Goal: Information Seeking & Learning: Learn about a topic

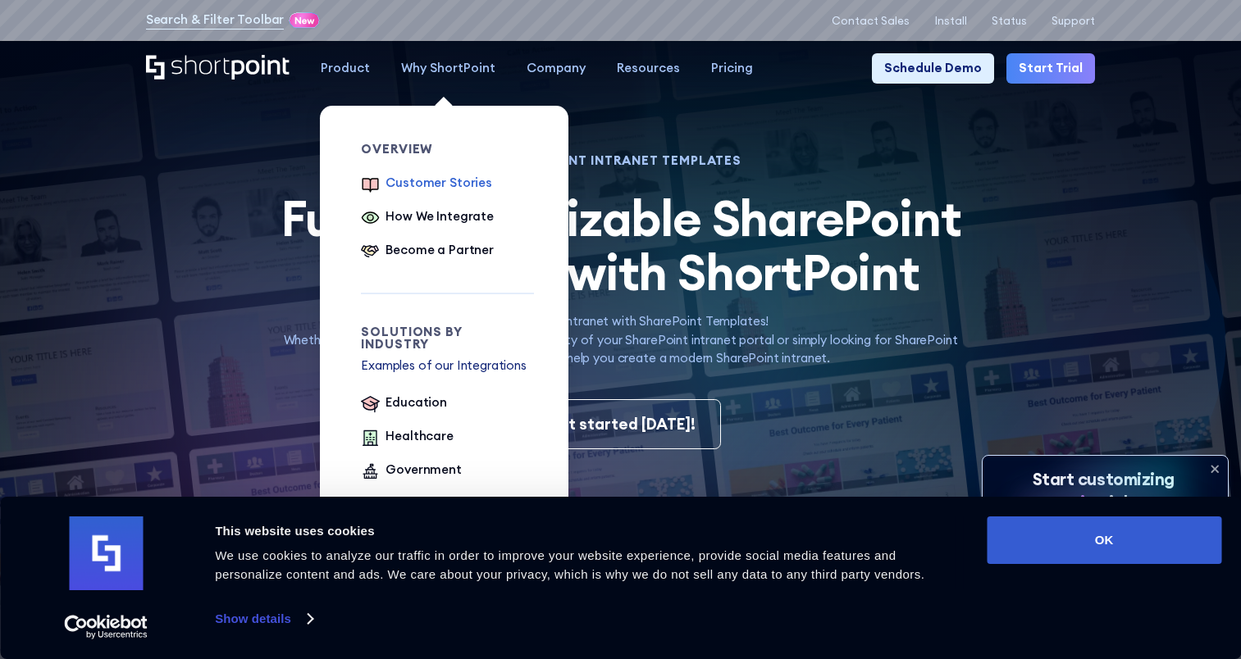
click at [460, 179] on div "Customer Stories" at bounding box center [438, 183] width 107 height 19
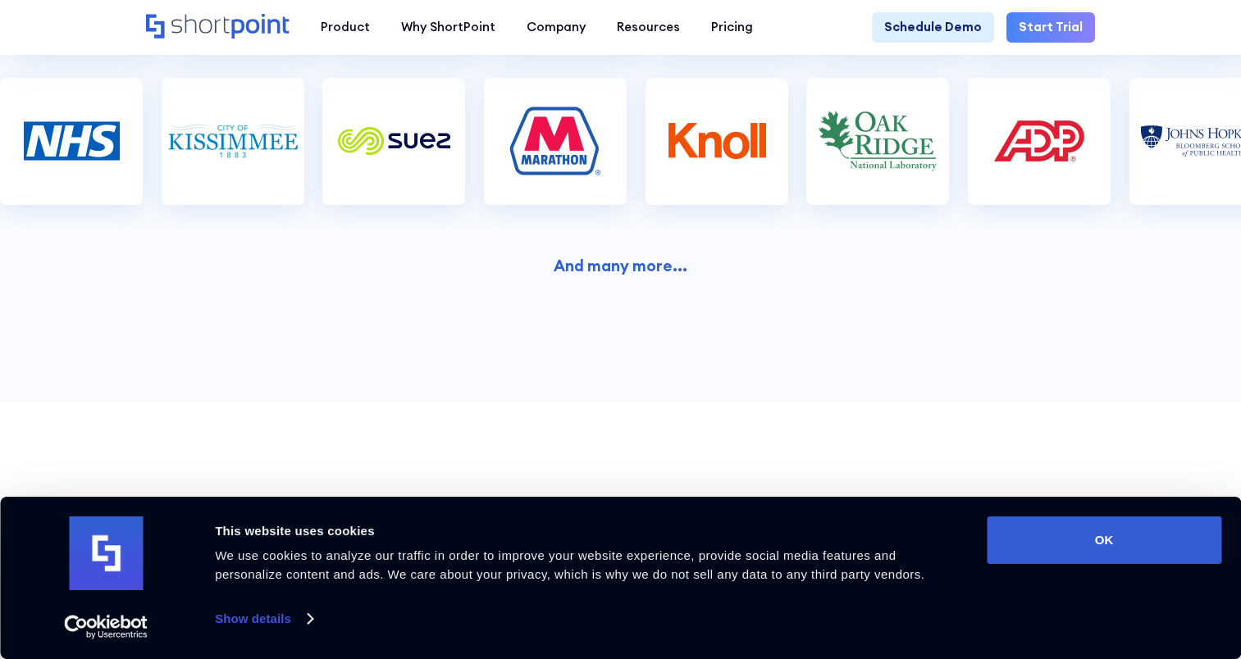
scroll to position [775, 0]
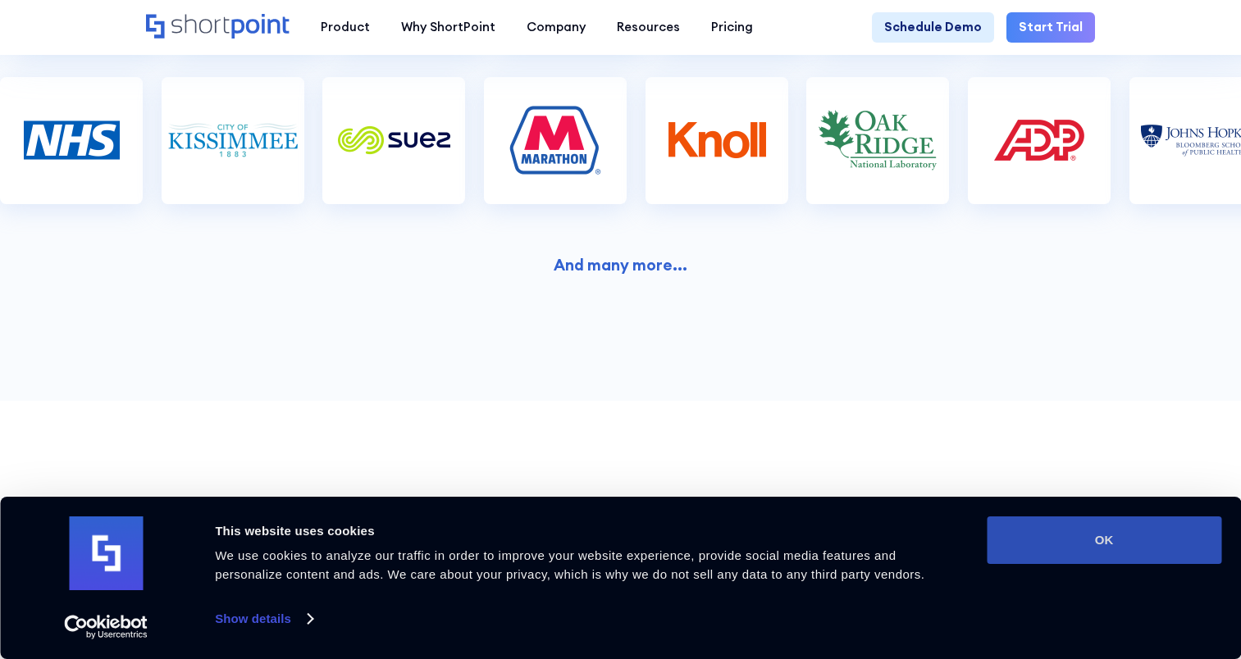
click at [1064, 530] on button "OK" at bounding box center [1104, 541] width 235 height 48
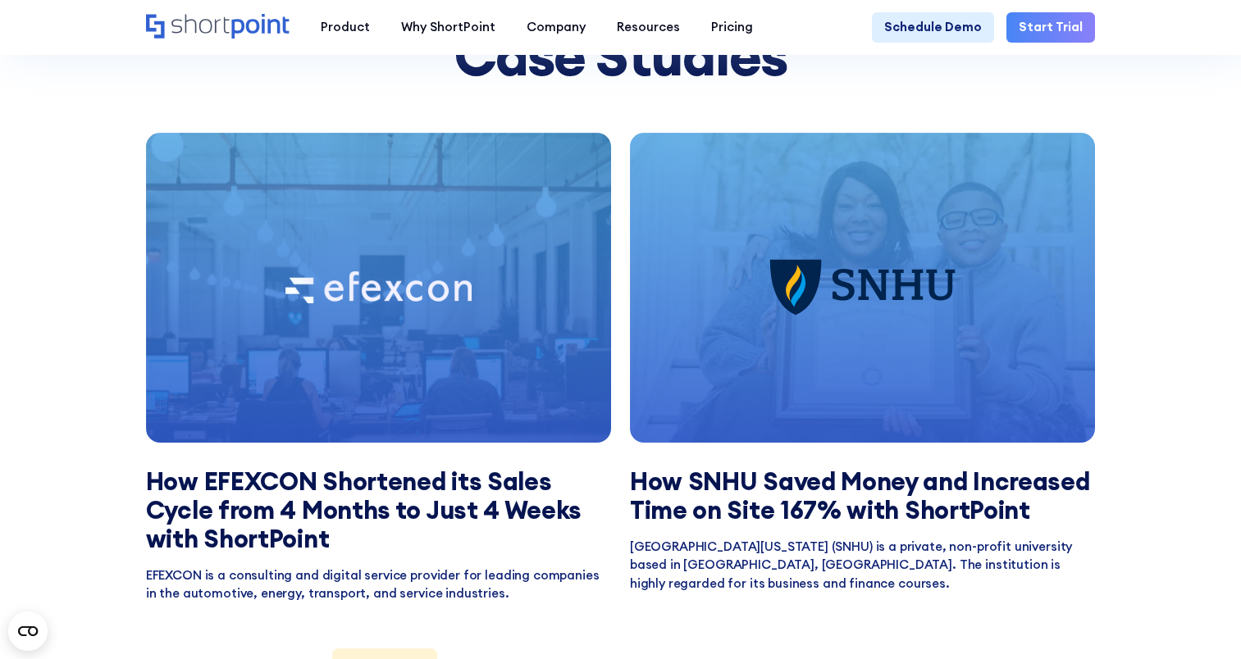
scroll to position [1306, 0]
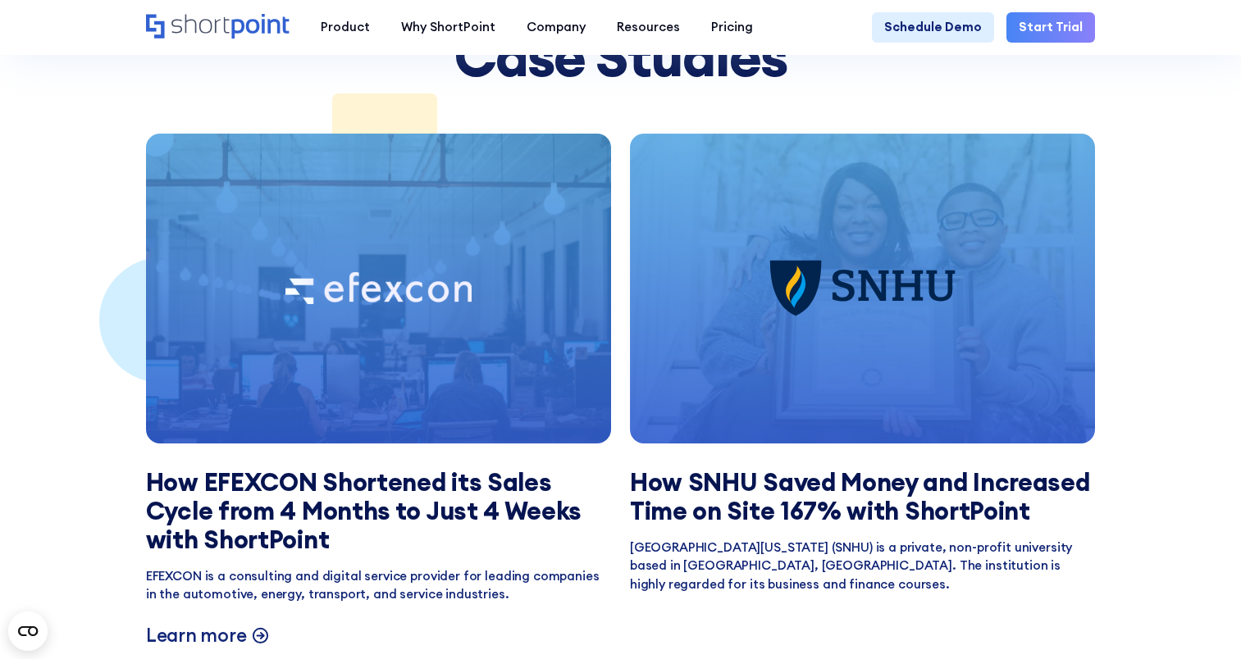
click at [394, 275] on img at bounding box center [378, 288] width 186 height 32
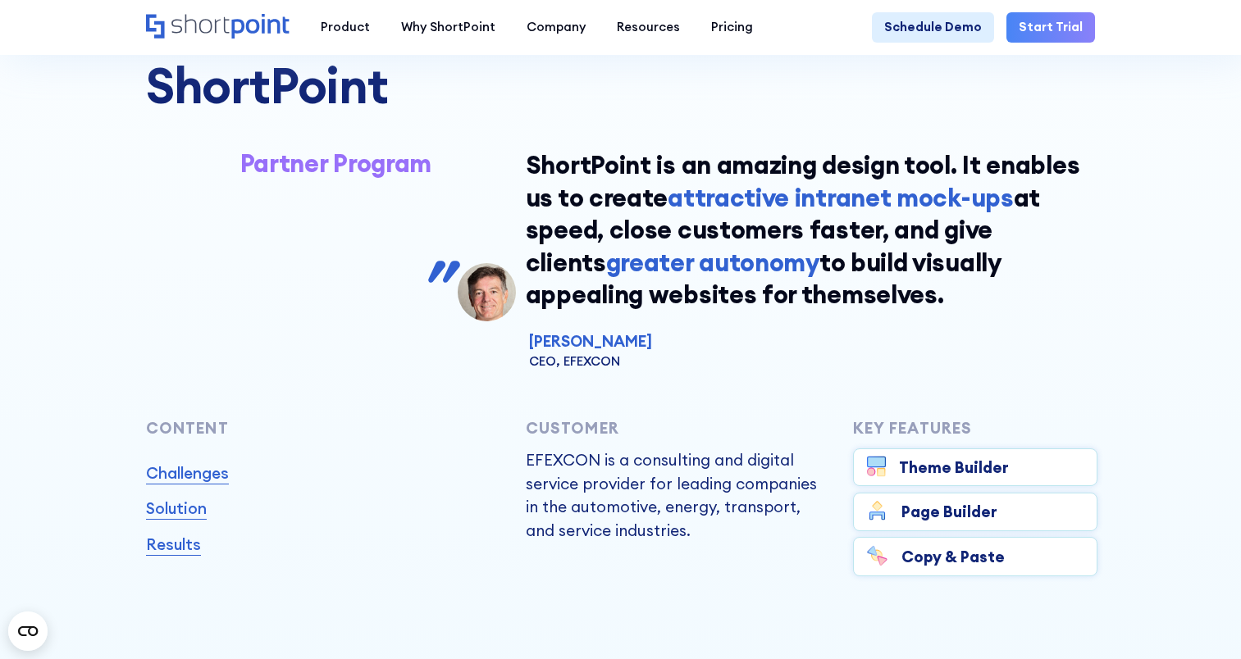
scroll to position [485, 0]
click at [180, 519] on link "Solution" at bounding box center [176, 507] width 61 height 23
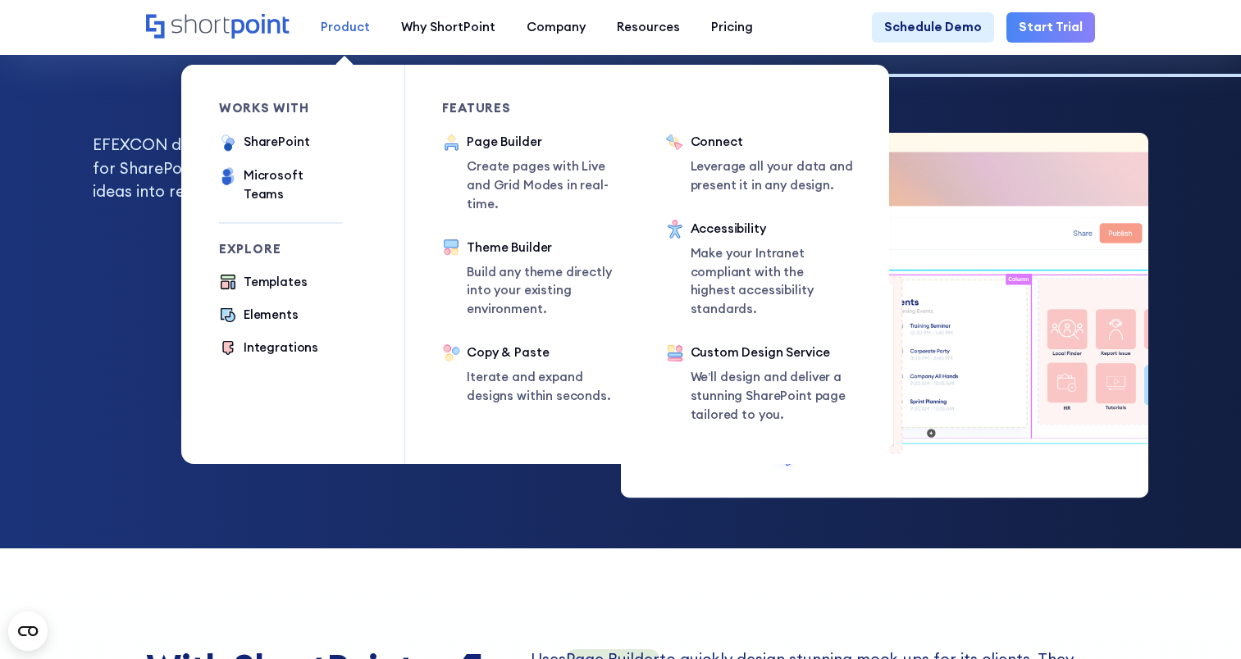
scroll to position [2752, 0]
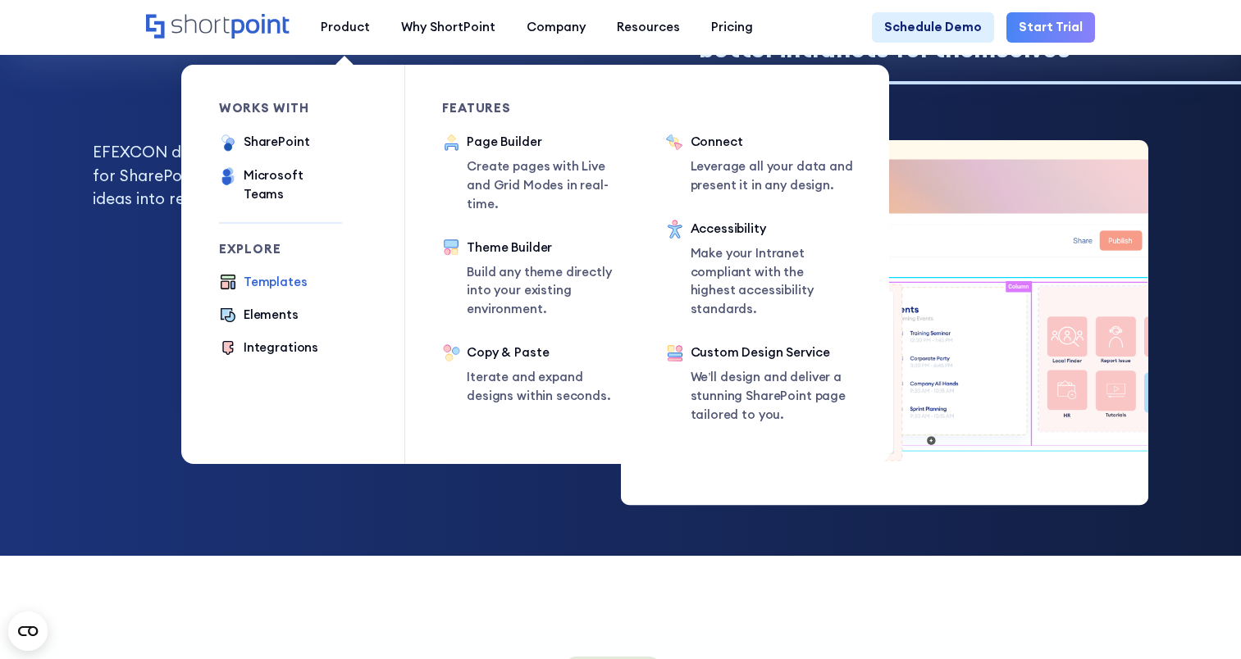
click at [285, 279] on div "Templates" at bounding box center [276, 282] width 64 height 19
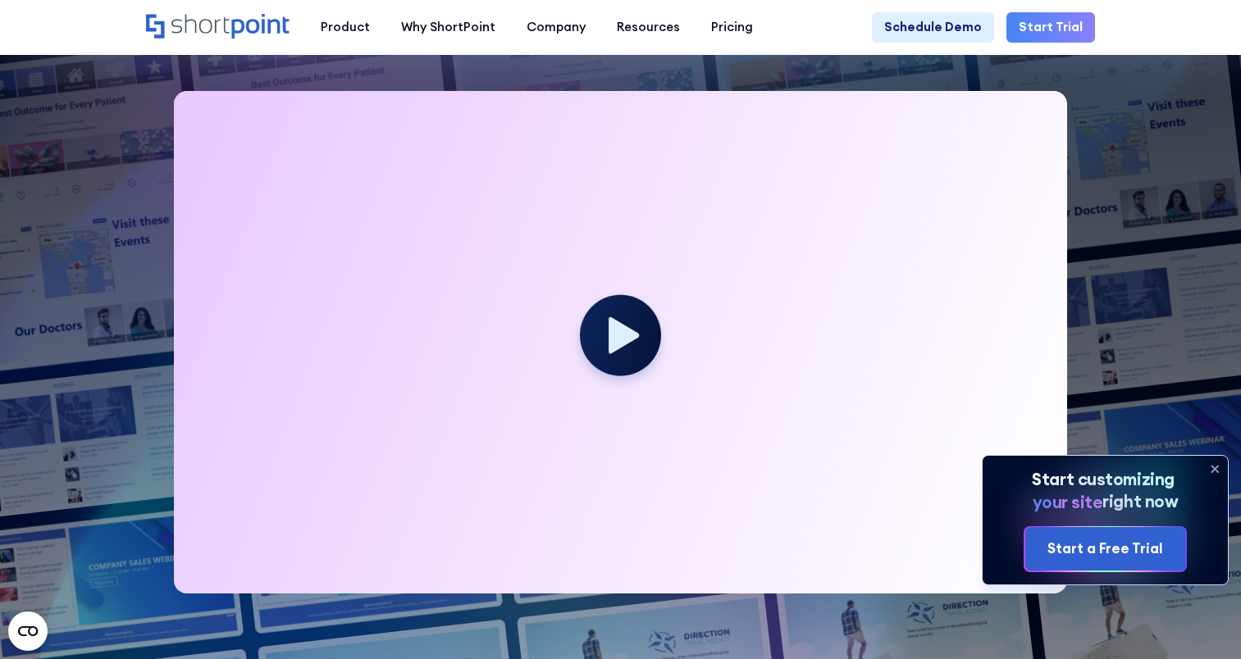
scroll to position [399, 0]
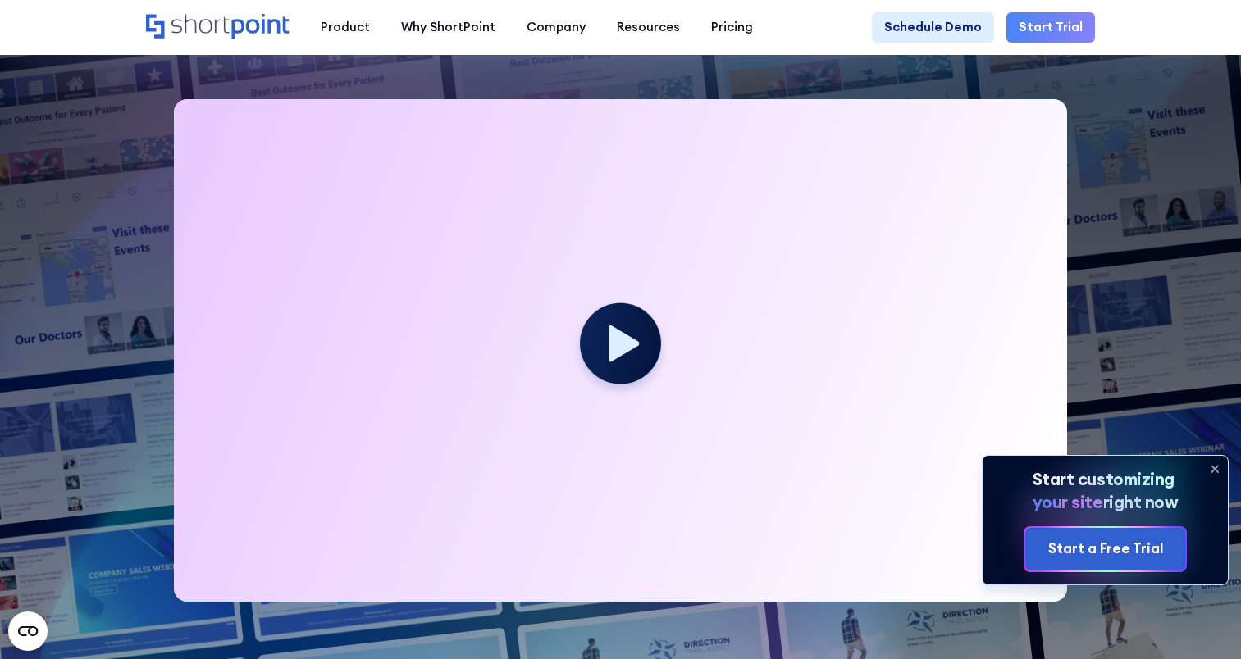
click at [1214, 470] on icon at bounding box center [1214, 470] width 7 height 7
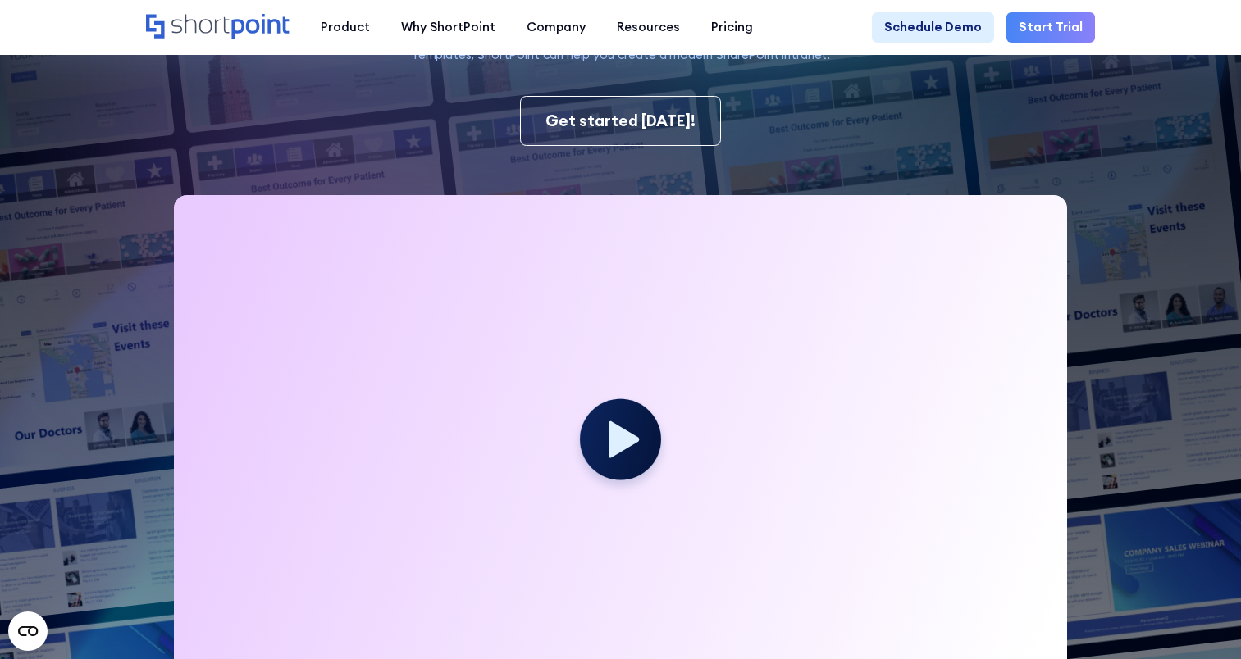
scroll to position [303, 0]
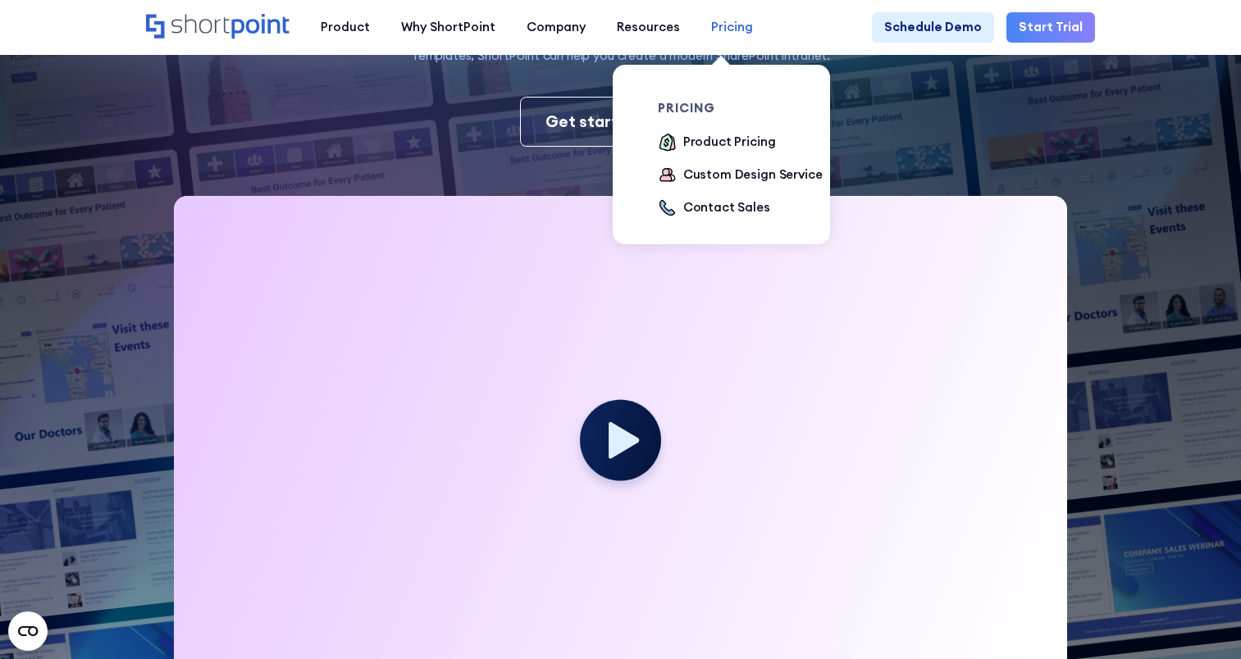
click at [727, 31] on div "Pricing" at bounding box center [732, 27] width 42 height 19
click at [730, 139] on div "Product Pricing" at bounding box center [729, 142] width 93 height 19
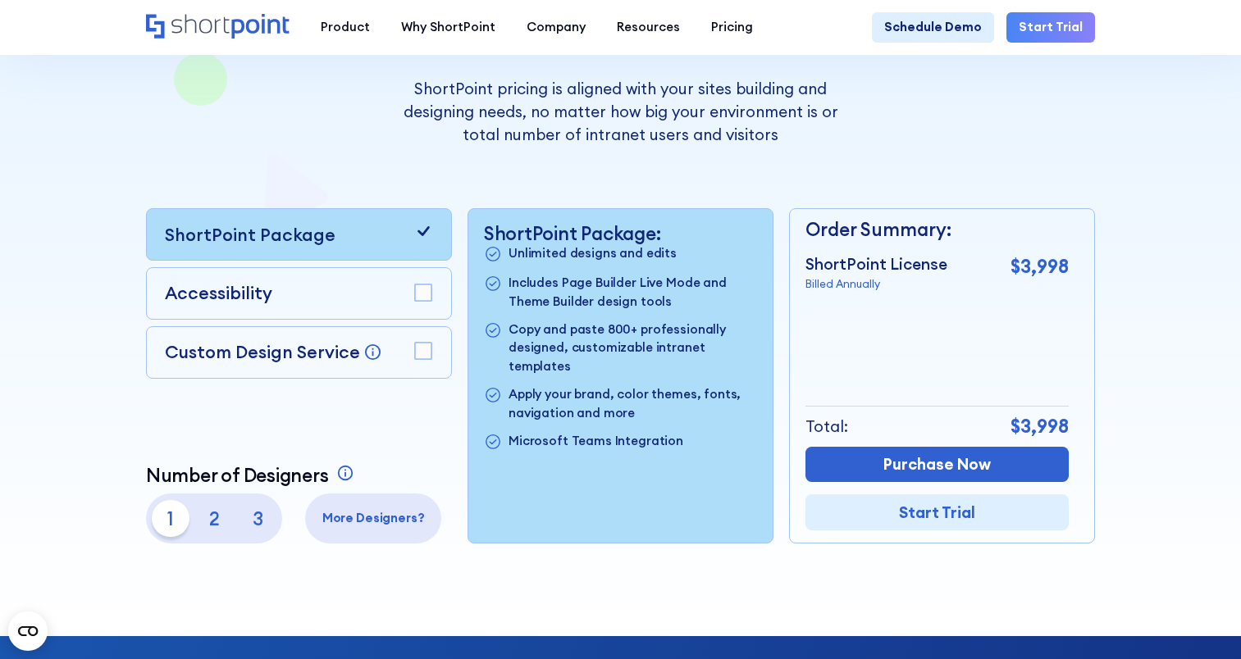
scroll to position [344, 0]
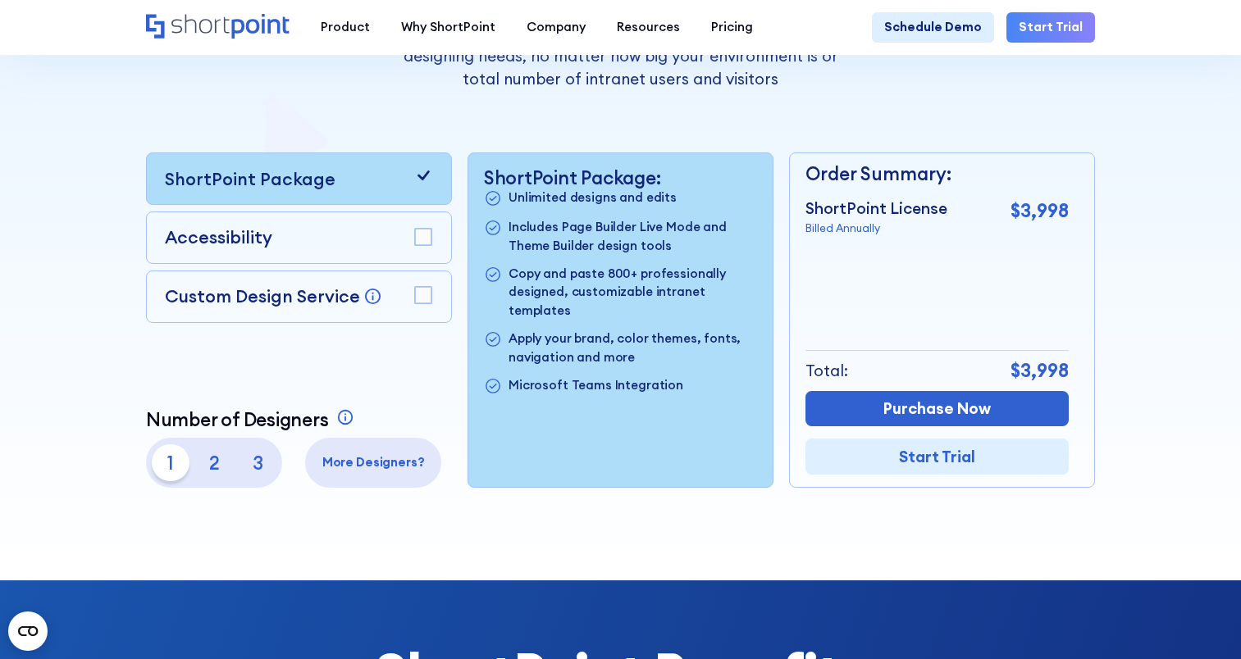
click at [214, 475] on p "2" at bounding box center [213, 463] width 37 height 37
click at [244, 471] on p "3" at bounding box center [257, 463] width 37 height 37
click at [153, 469] on p "1" at bounding box center [170, 463] width 37 height 37
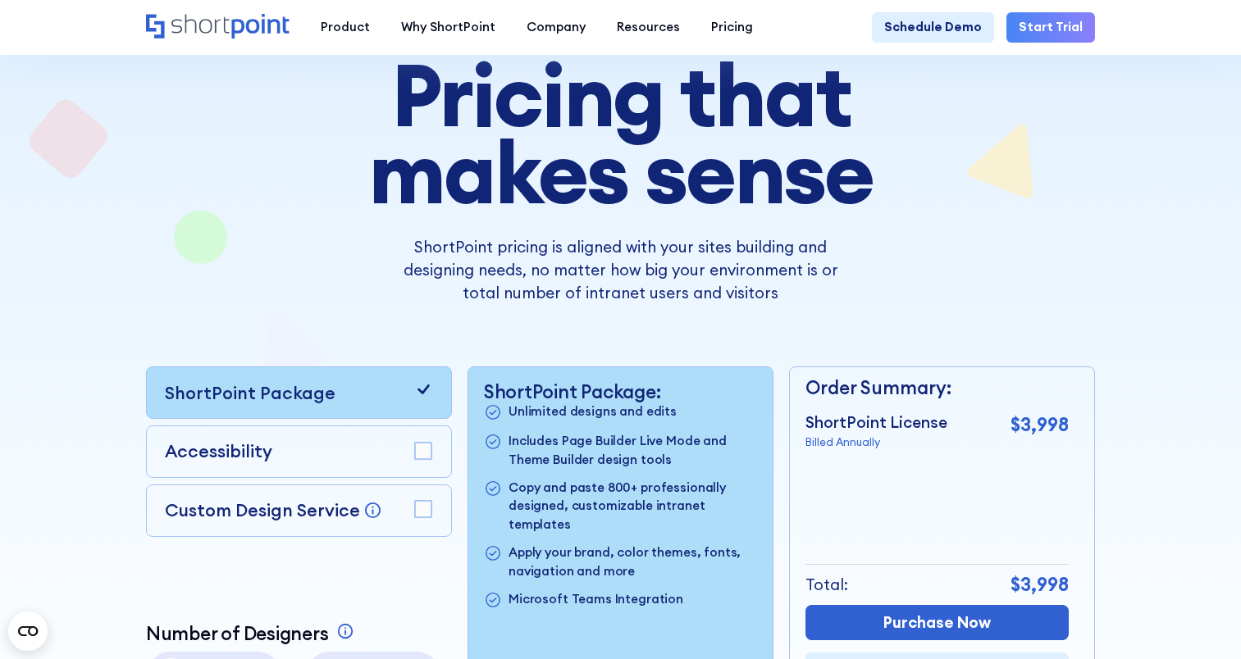
scroll to position [0, 0]
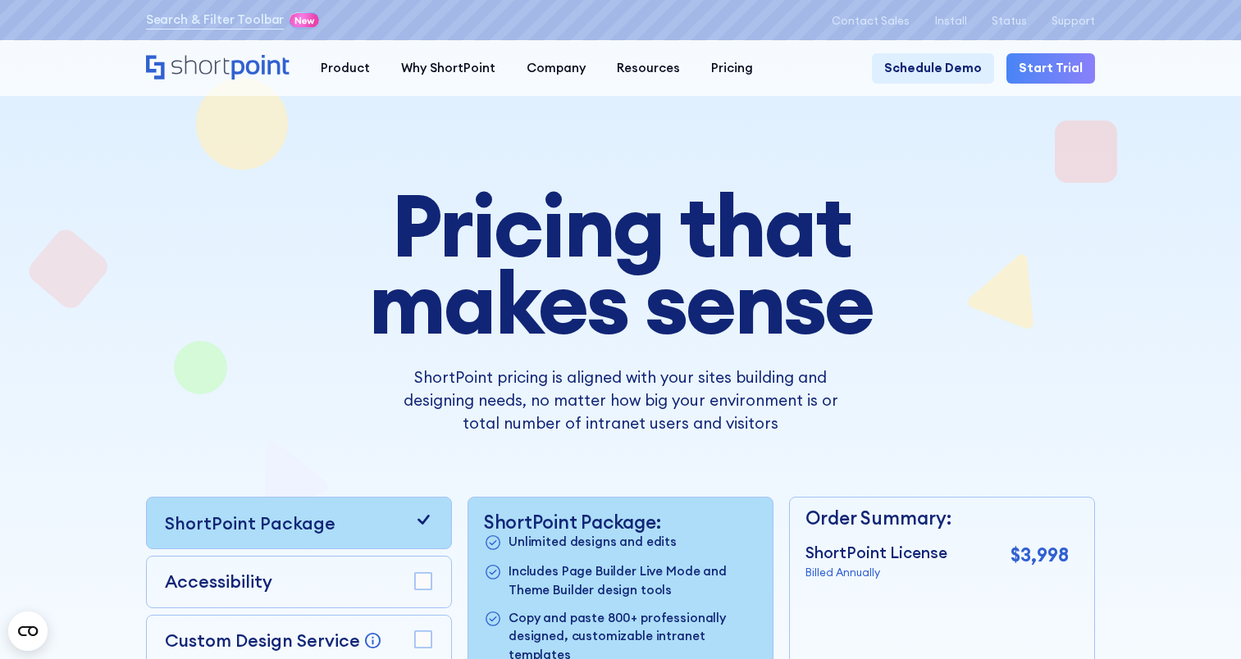
click at [637, 302] on h1 "Pricing that makes sense" at bounding box center [620, 263] width 698 height 155
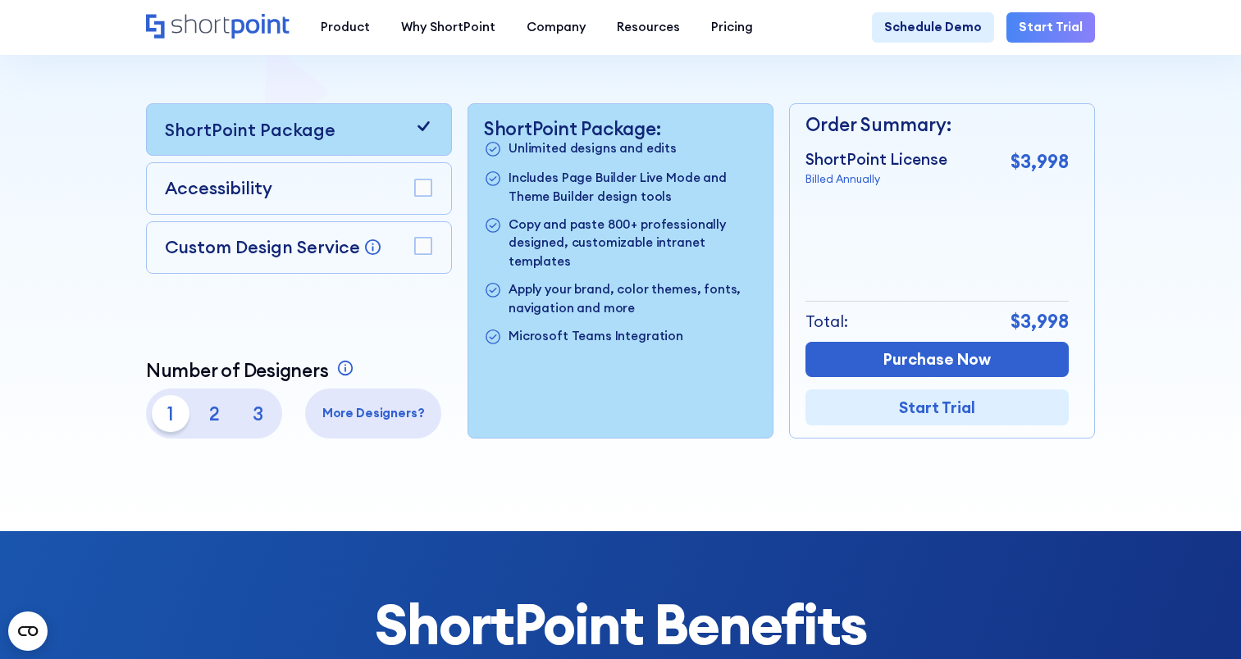
scroll to position [393, 0]
click at [248, 421] on p "3" at bounding box center [257, 414] width 37 height 37
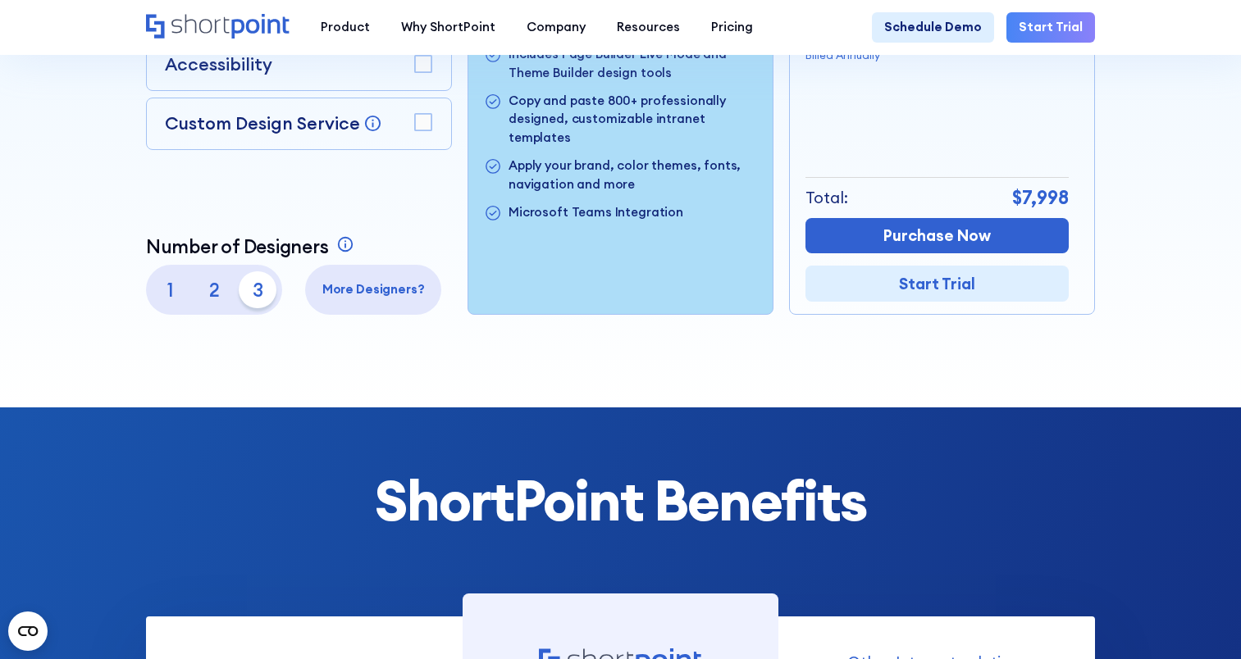
scroll to position [516, 0]
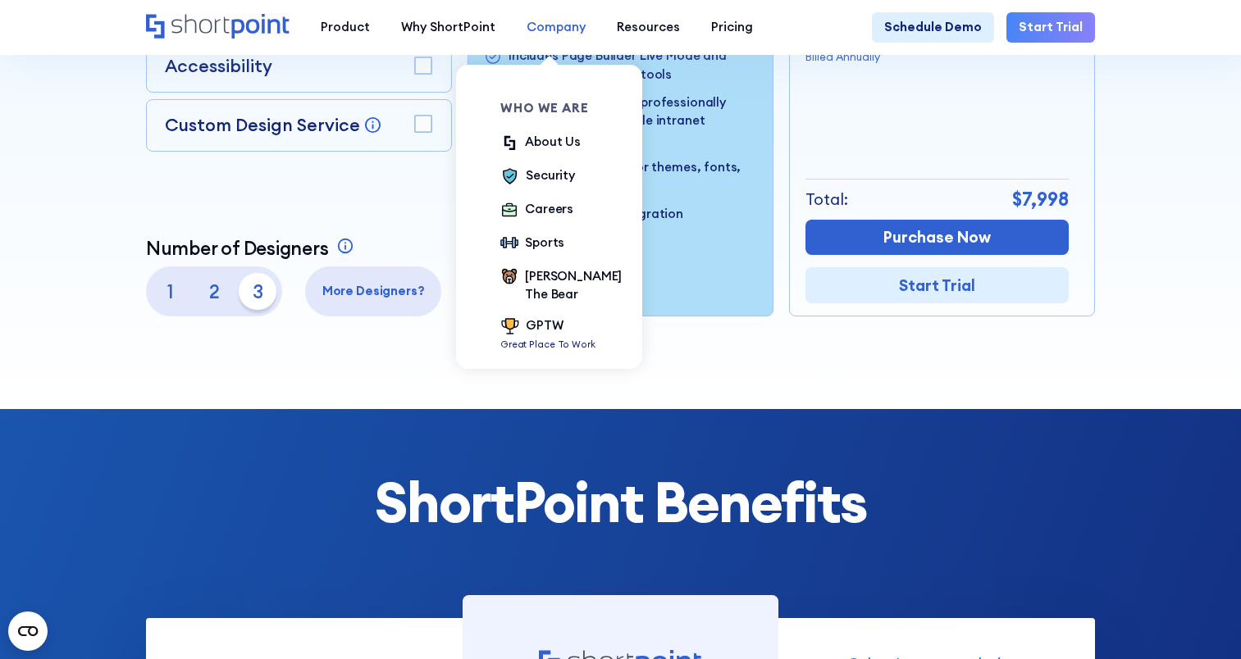
click at [544, 25] on div "Company" at bounding box center [556, 27] width 59 height 19
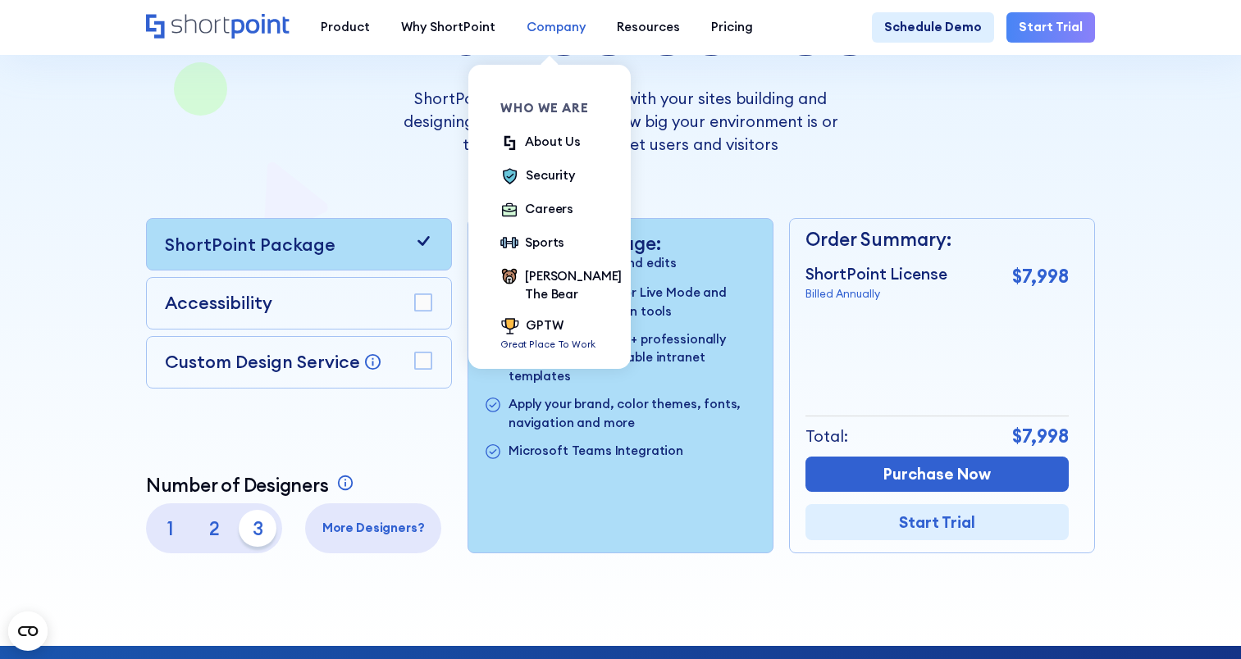
scroll to position [278, 0]
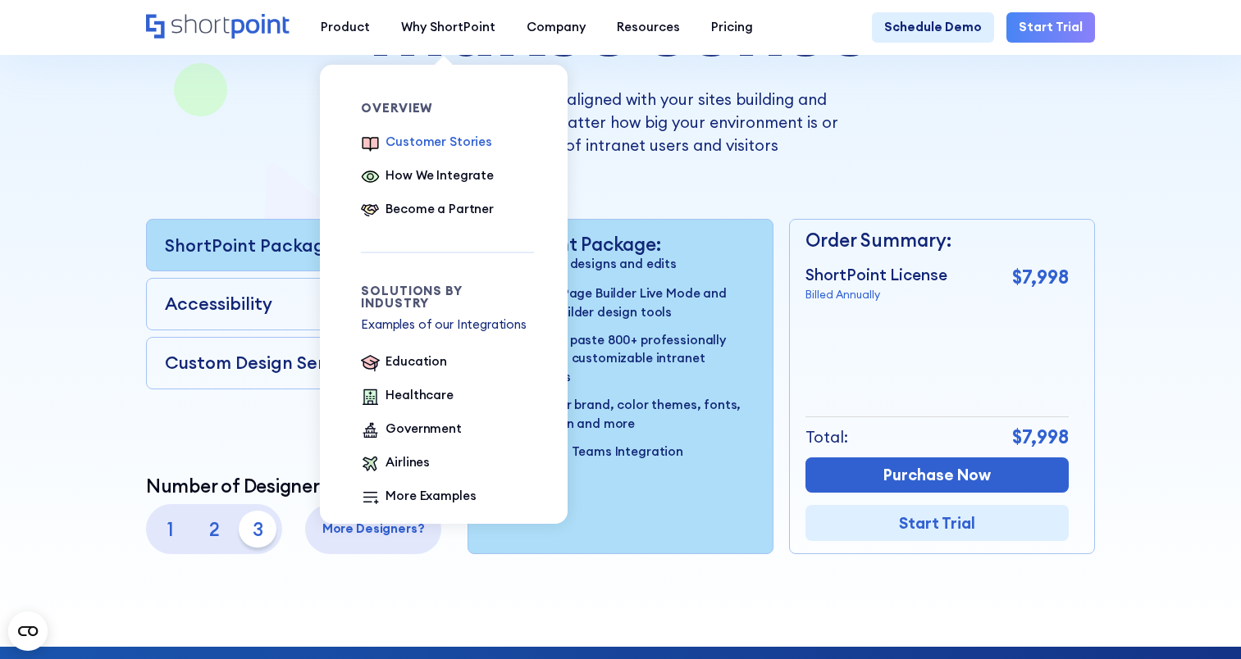
click at [477, 138] on div "Customer Stories" at bounding box center [438, 142] width 107 height 19
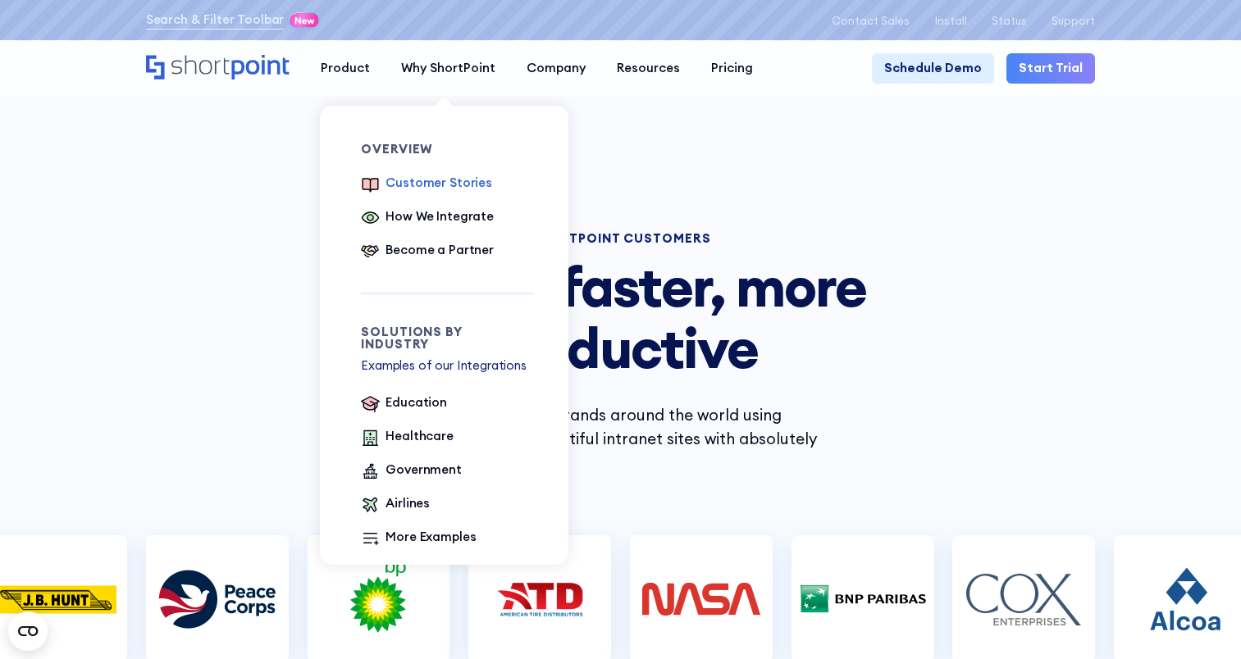
click at [425, 180] on div "Customer Stories" at bounding box center [438, 183] width 107 height 19
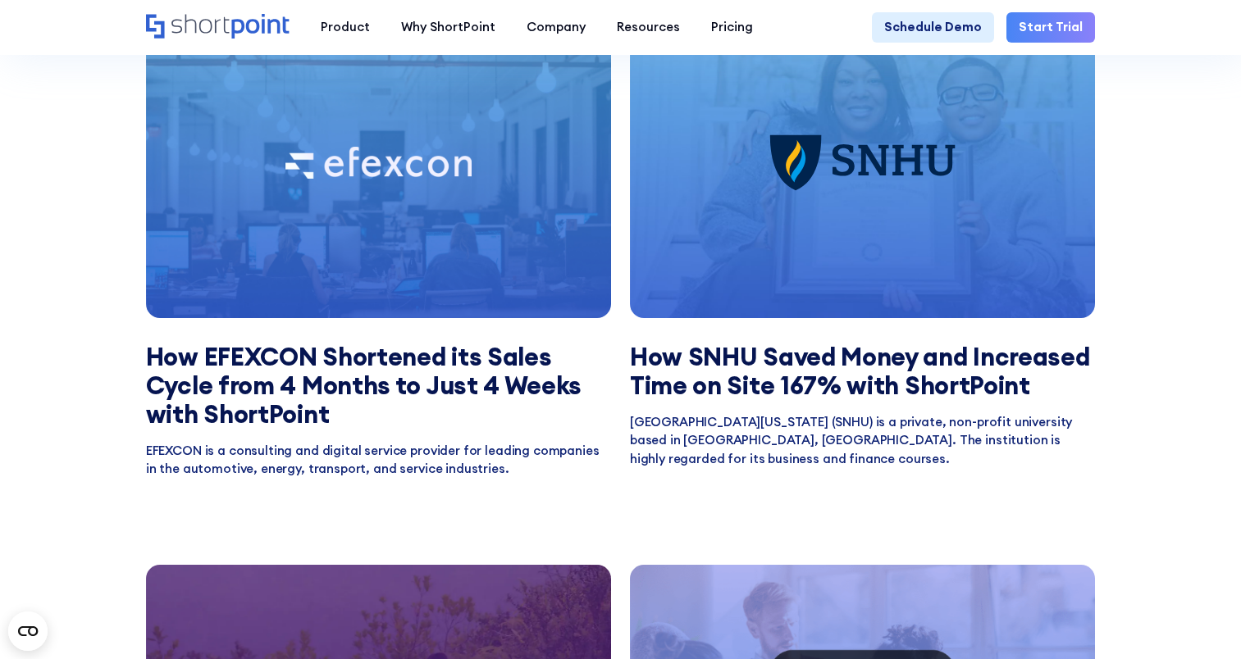
scroll to position [1430, 0]
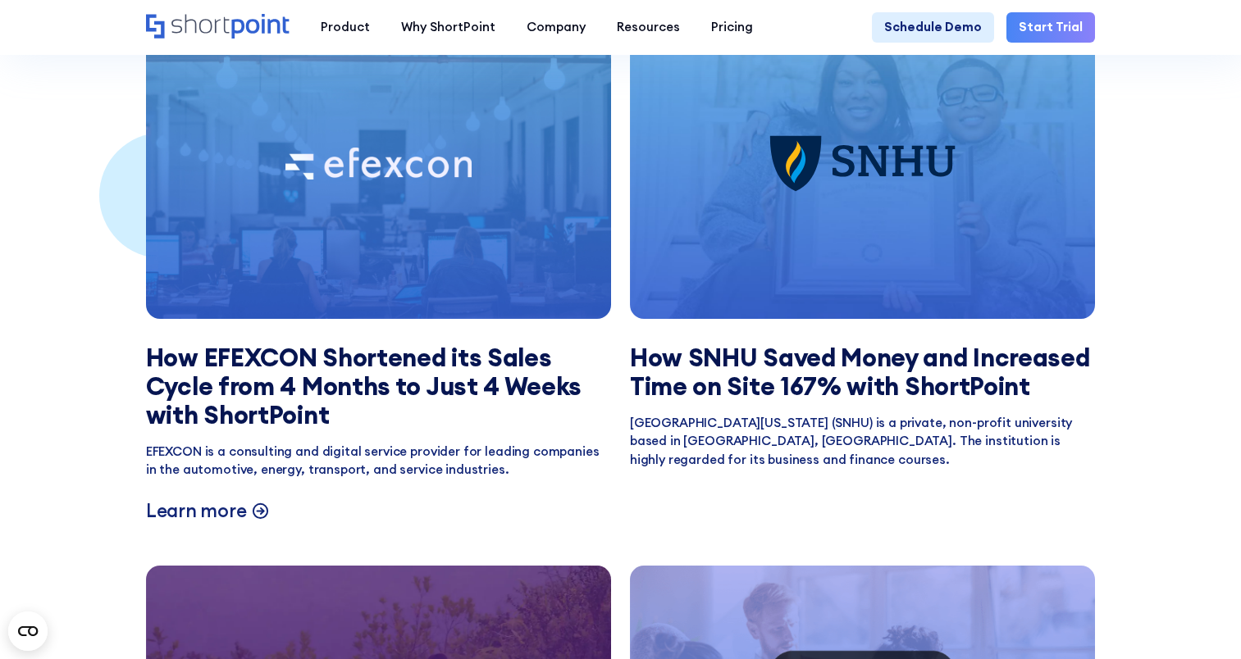
click at [441, 209] on div at bounding box center [378, 164] width 465 height 310
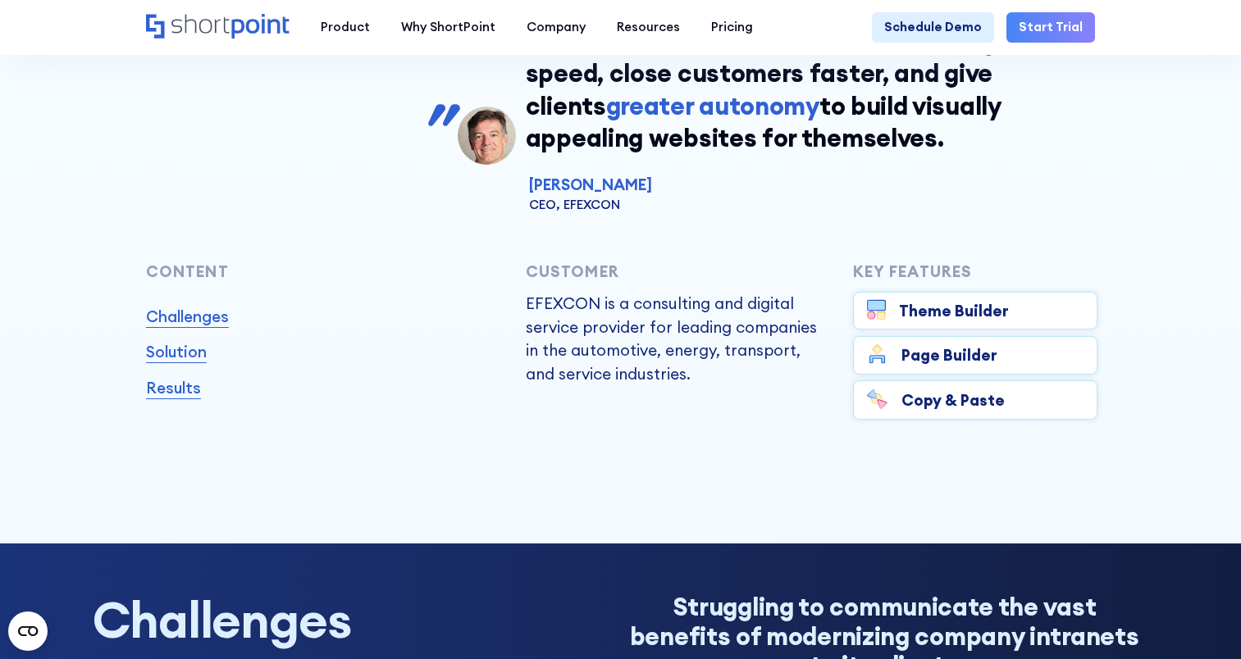
scroll to position [641, 0]
click at [166, 392] on link "Results" at bounding box center [173, 387] width 55 height 23
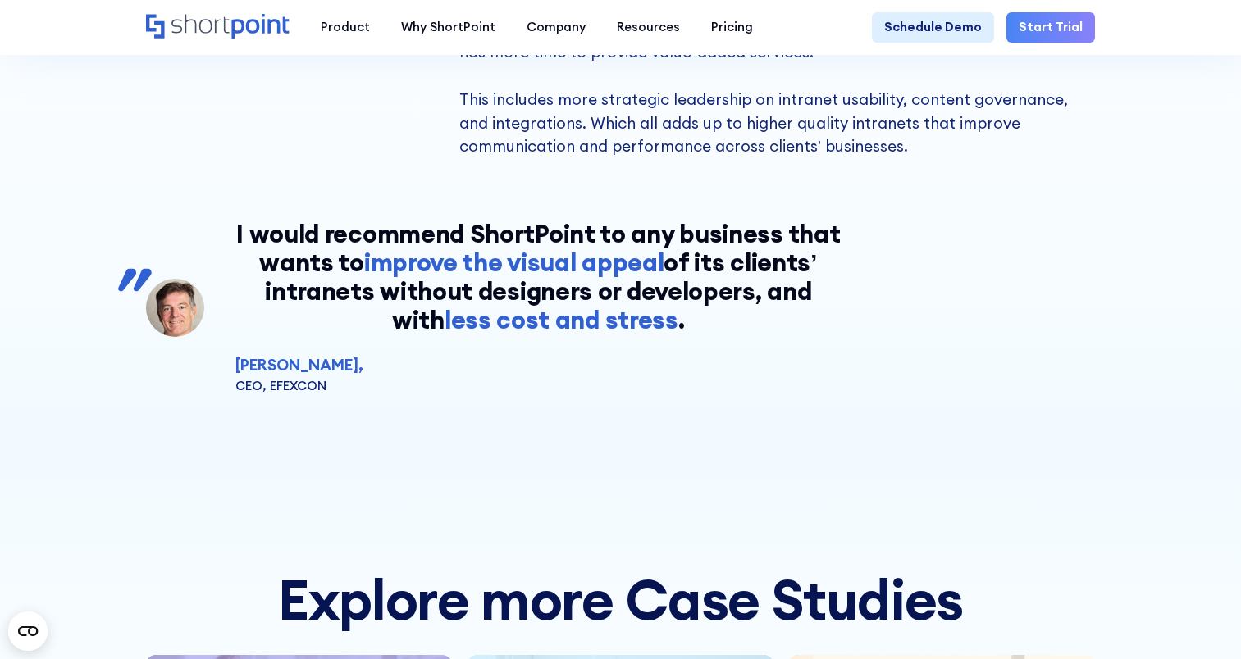
scroll to position [4986, 0]
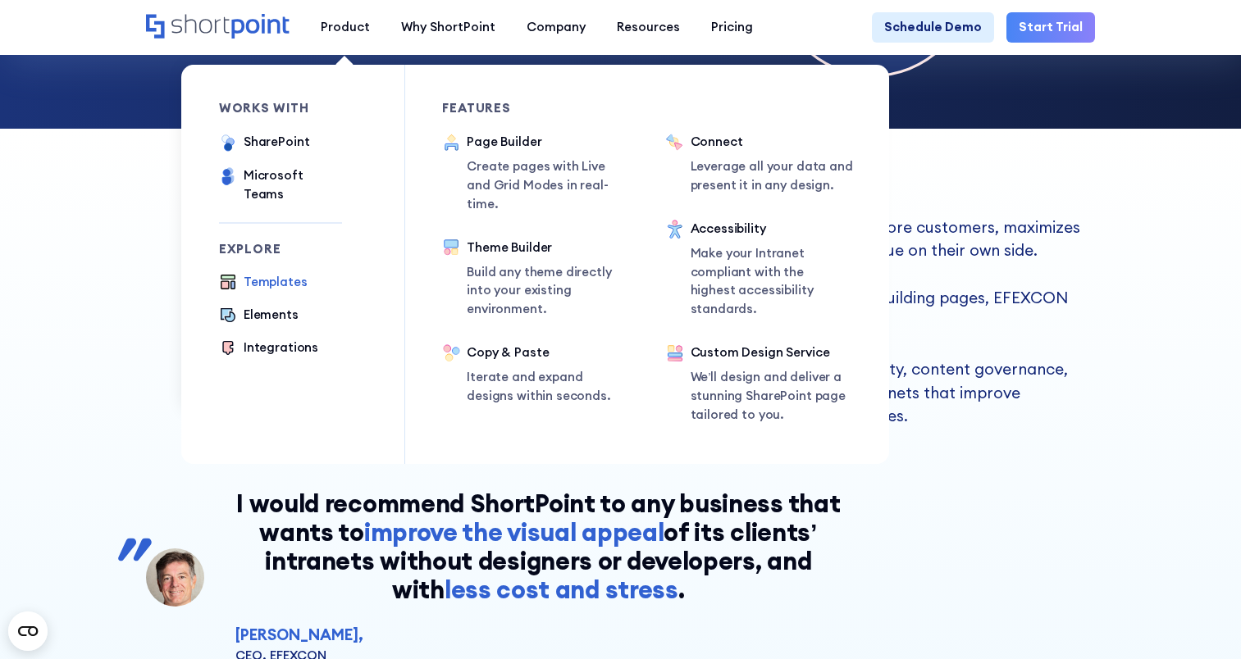
click at [287, 273] on div "Templates" at bounding box center [276, 282] width 64 height 19
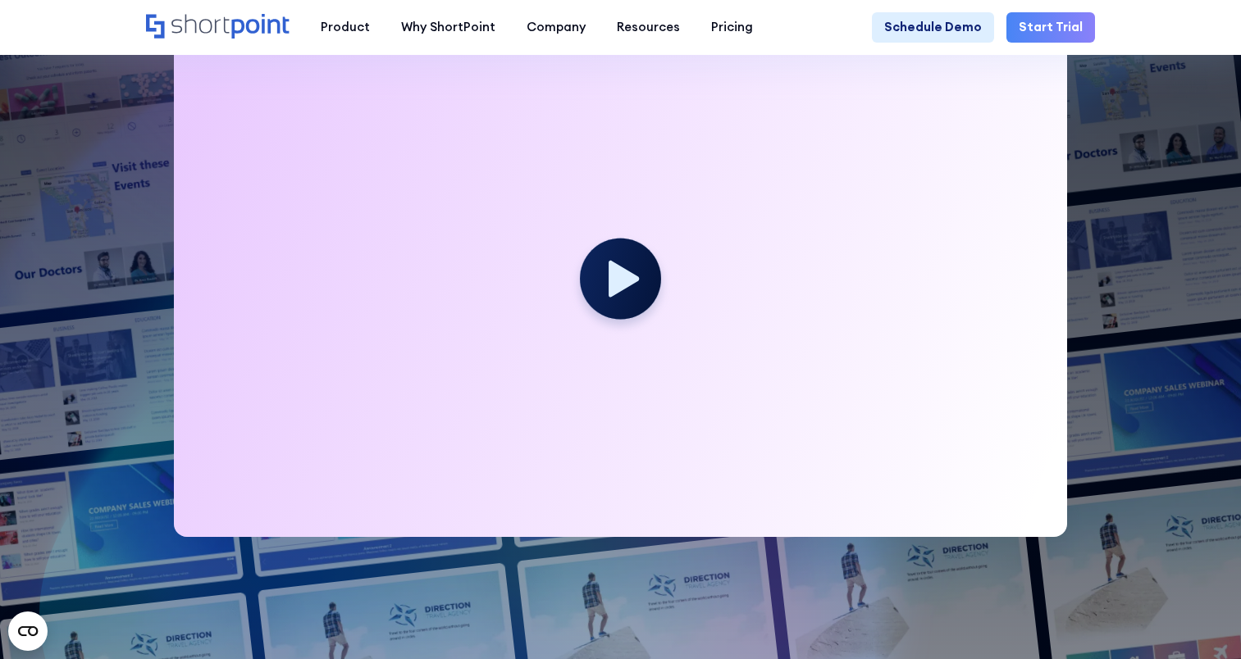
scroll to position [463, 0]
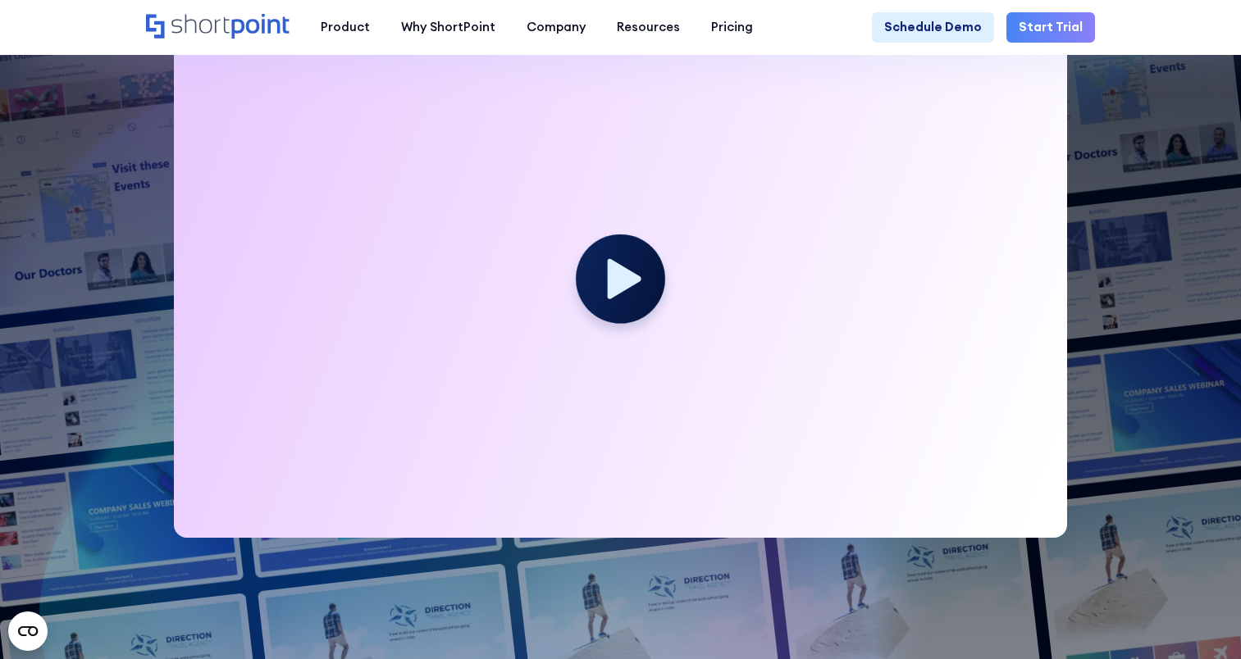
click at [634, 282] on icon at bounding box center [625, 279] width 34 height 40
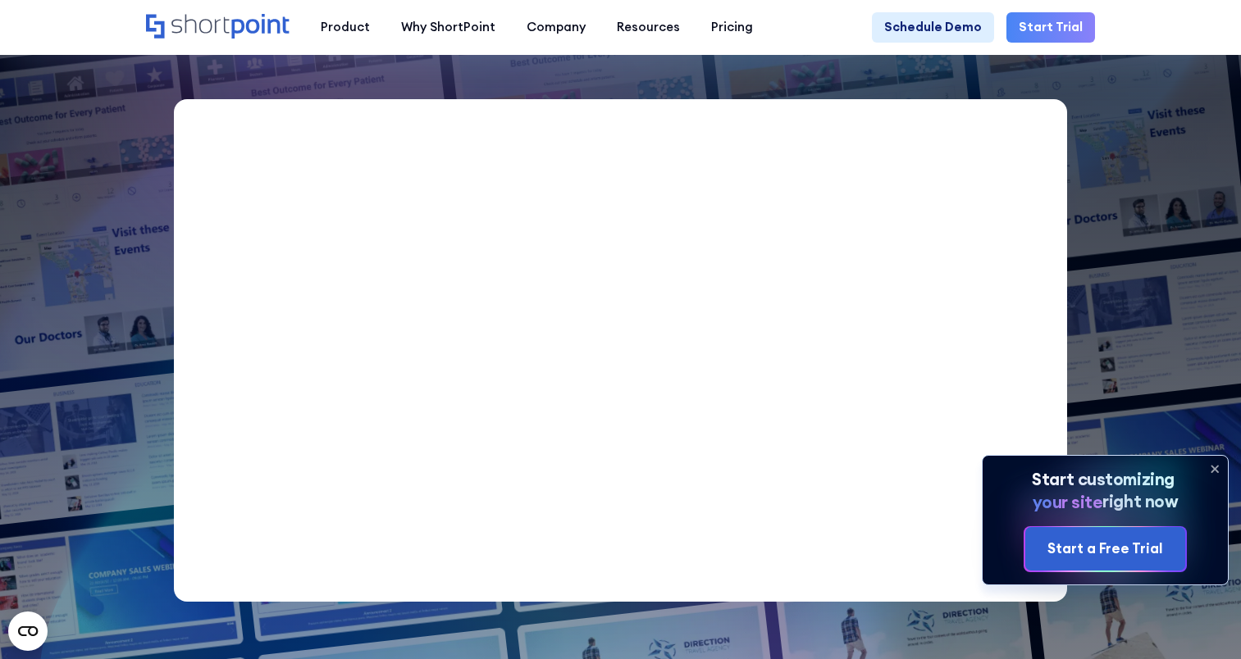
scroll to position [399, 0]
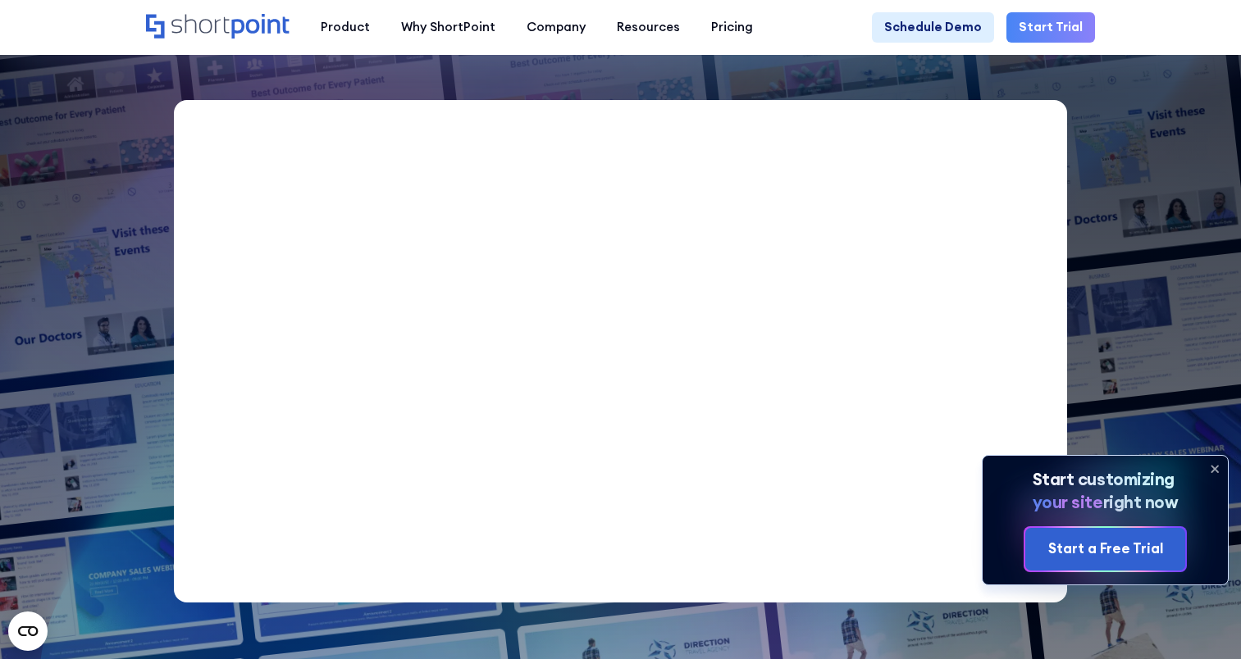
click at [1212, 473] on icon at bounding box center [1215, 469] width 26 height 26
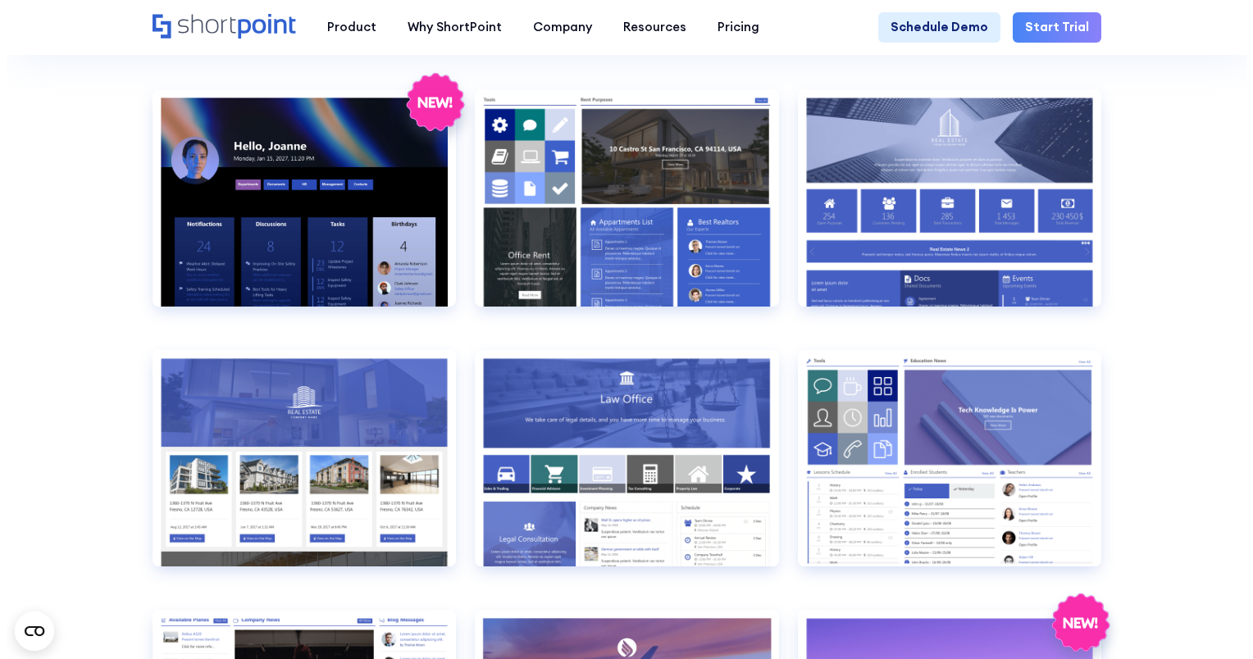
scroll to position [1401, 0]
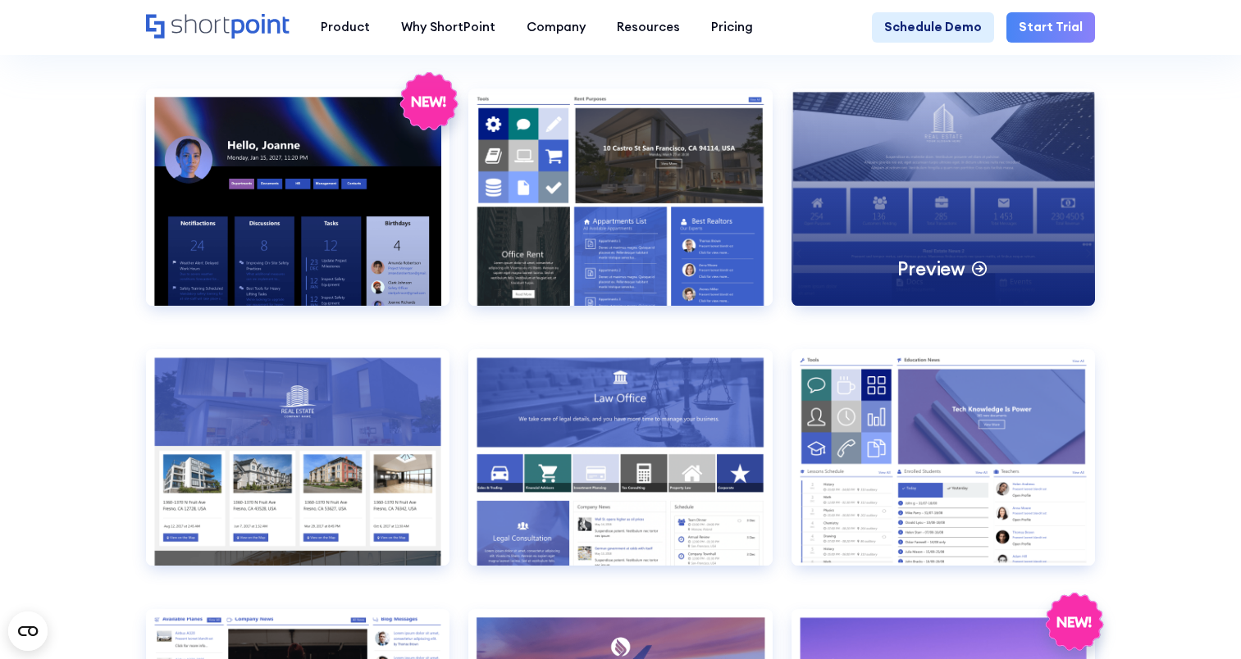
click at [930, 265] on div "Preview" at bounding box center [943, 197] width 304 height 217
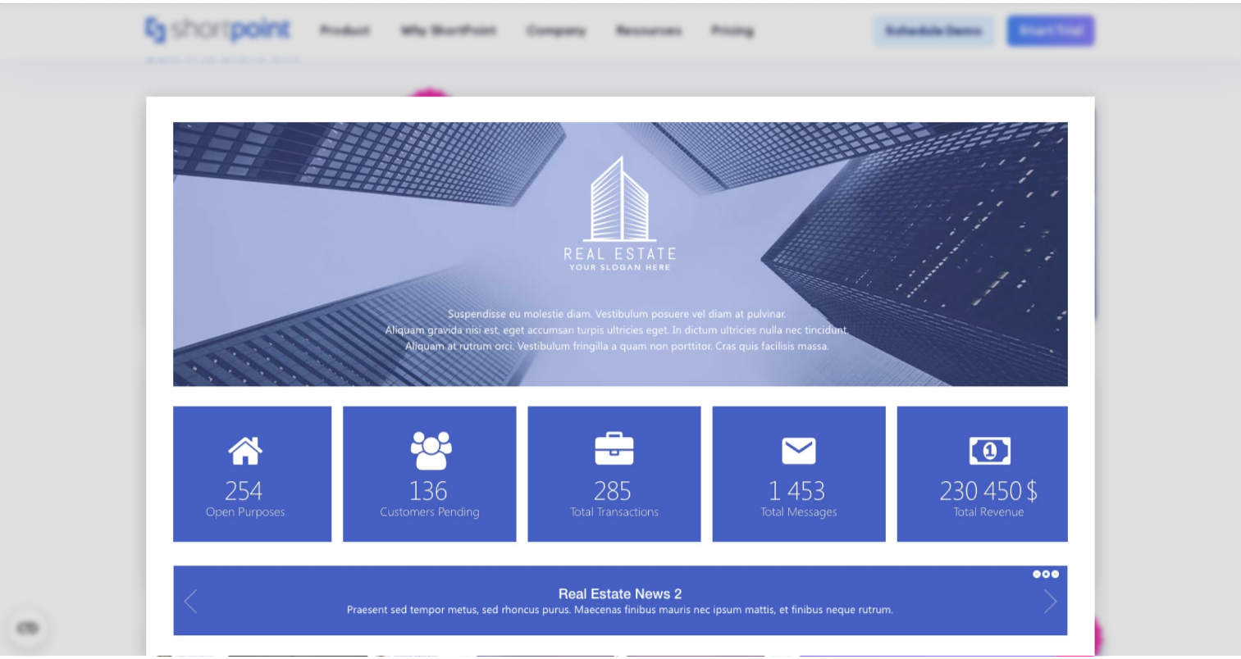
scroll to position [0, 0]
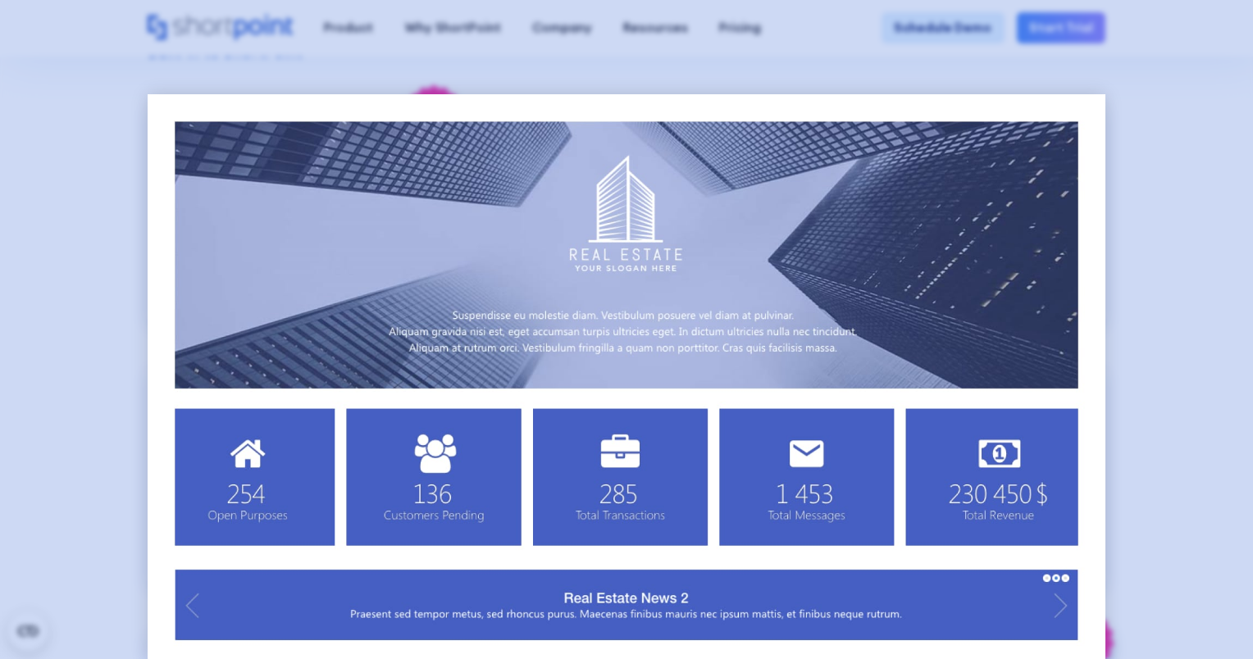
click at [80, 196] on div at bounding box center [626, 329] width 1253 height 659
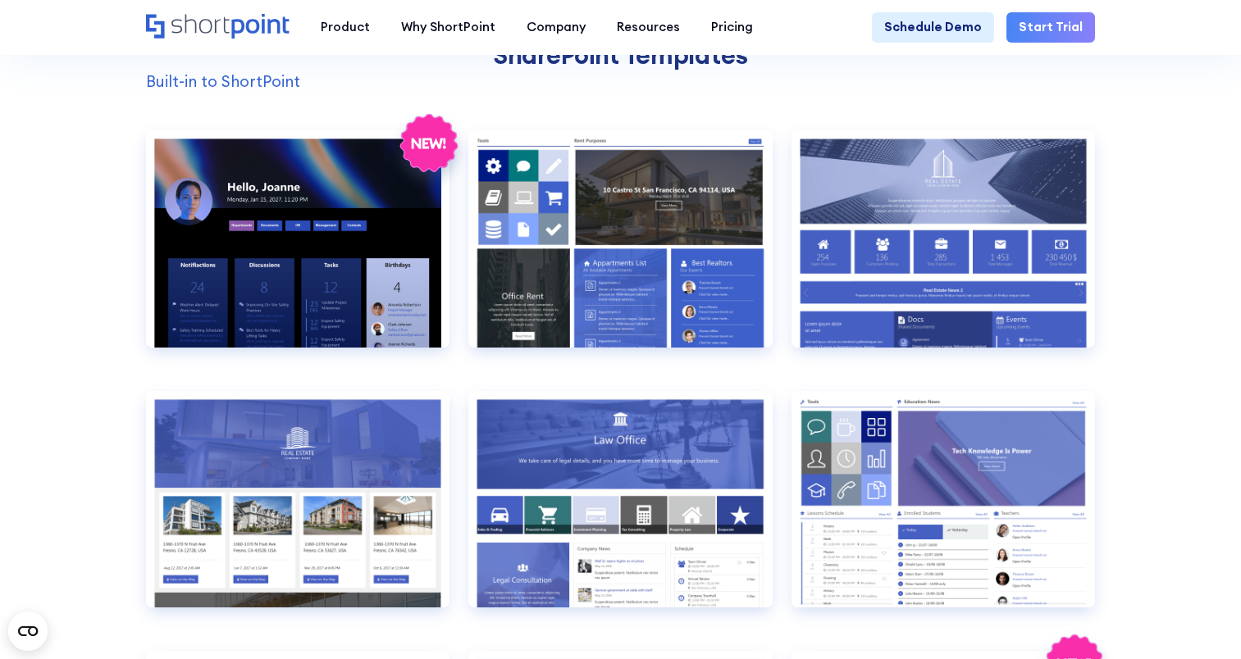
scroll to position [1327, 0]
